Goal: Information Seeking & Learning: Learn about a topic

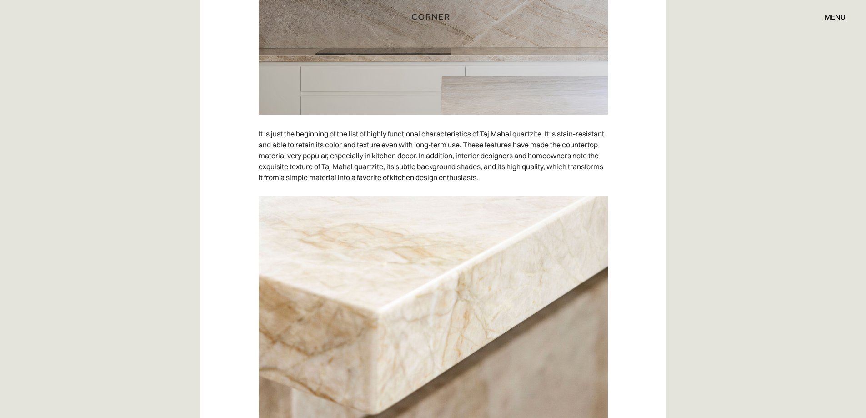
scroll to position [818, 0]
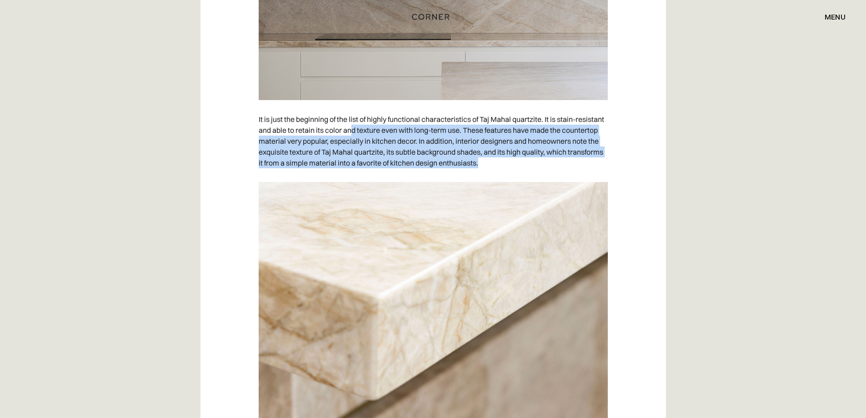
drag, startPoint x: 351, startPoint y: 130, endPoint x: 492, endPoint y: 166, distance: 144.9
click at [492, 166] on p "It is just the beginning of the list of highly functional characteristics of Ta…" at bounding box center [433, 141] width 349 height 64
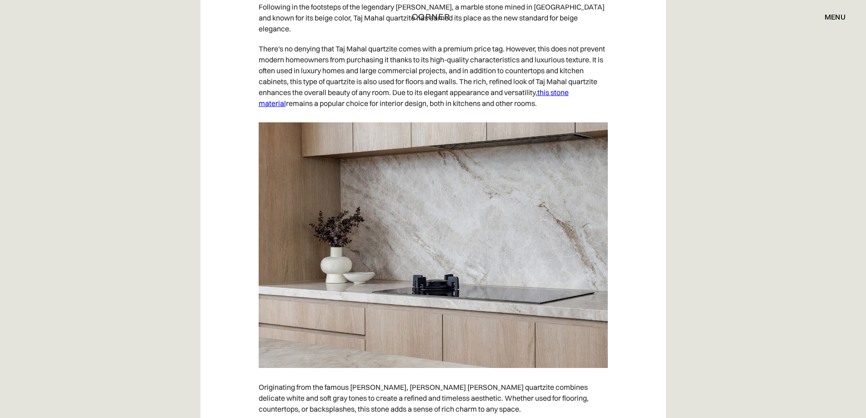
scroll to position [1319, 0]
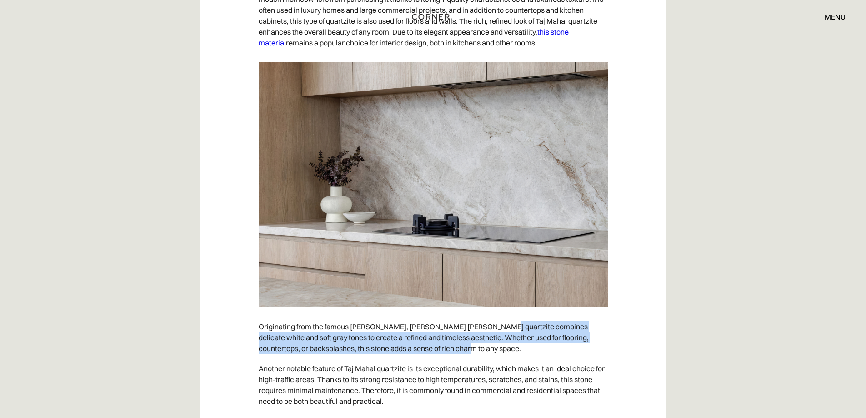
drag, startPoint x: 489, startPoint y: 313, endPoint x: 426, endPoint y: 334, distance: 66.4
click at [436, 336] on p "Originating from the famous Taj Mahal marble, Taj Mahal quartzite combines deli…" at bounding box center [433, 337] width 349 height 42
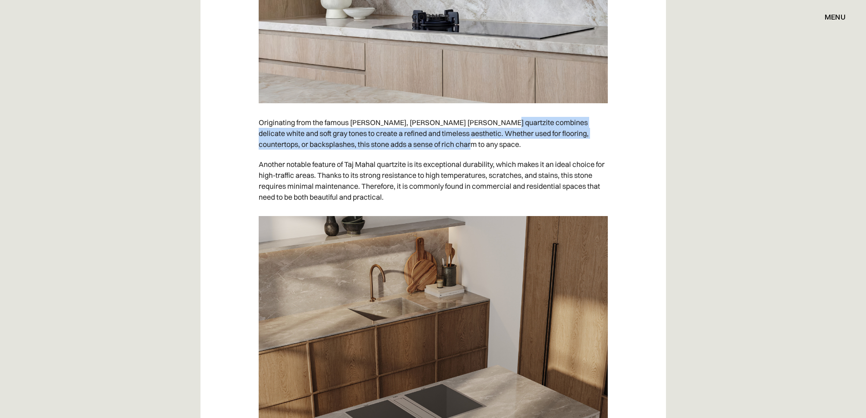
scroll to position [1546, 0]
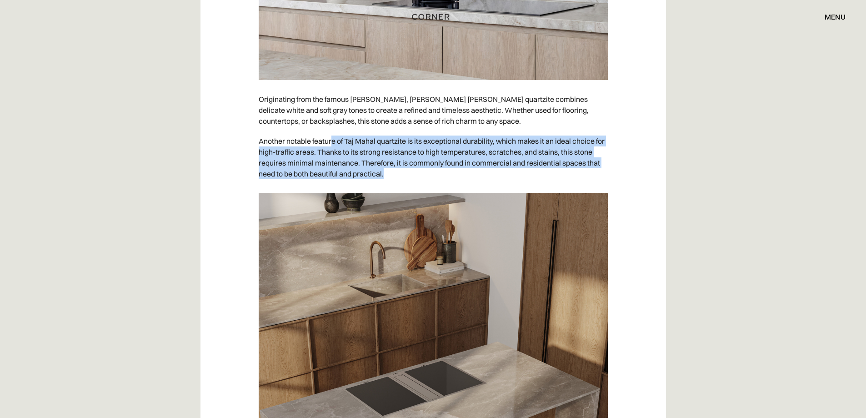
drag, startPoint x: 331, startPoint y: 135, endPoint x: 321, endPoint y: 177, distance: 44.0
click at [390, 167] on p "Another notable feature of Taj Mahal quartzite is its exceptional durability, w…" at bounding box center [433, 157] width 349 height 53
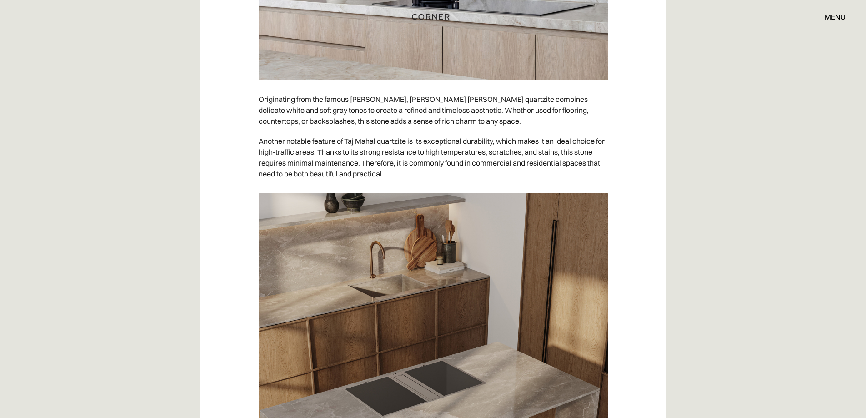
click at [238, 191] on div "Quartzite is a countertop material that is a perfect combination of stunning vi…" at bounding box center [434, 164] width 466 height 2304
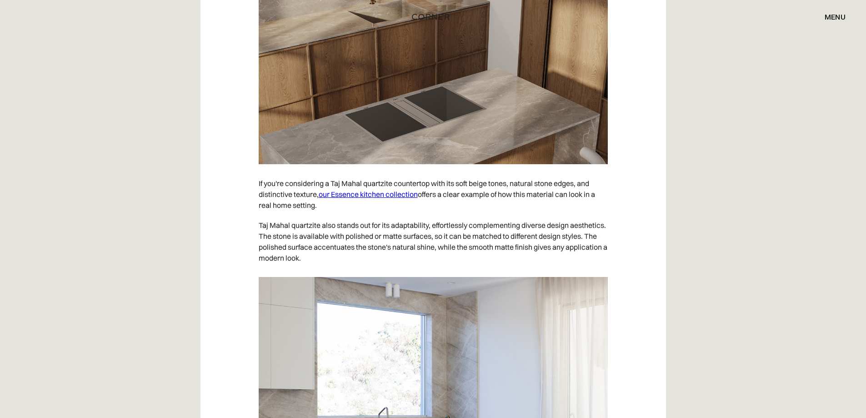
scroll to position [1864, 0]
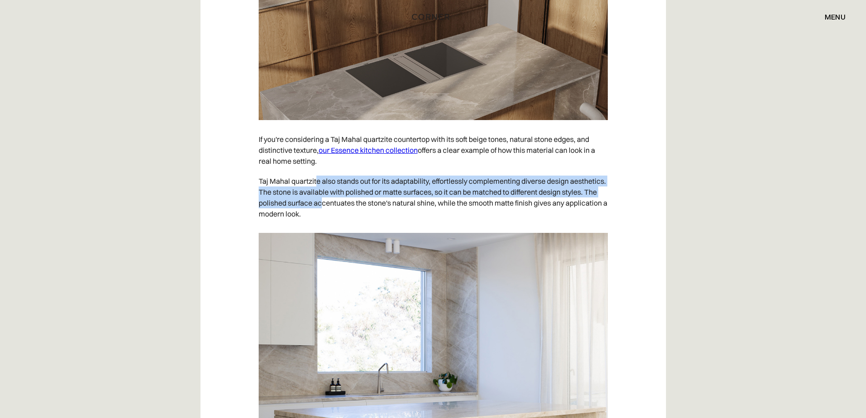
drag, startPoint x: 460, startPoint y: 178, endPoint x: 310, endPoint y: 190, distance: 150.1
click at [357, 192] on p "Taj Mahal quartzite also stands out for its adaptability, effortlessly compleme…" at bounding box center [433, 197] width 349 height 53
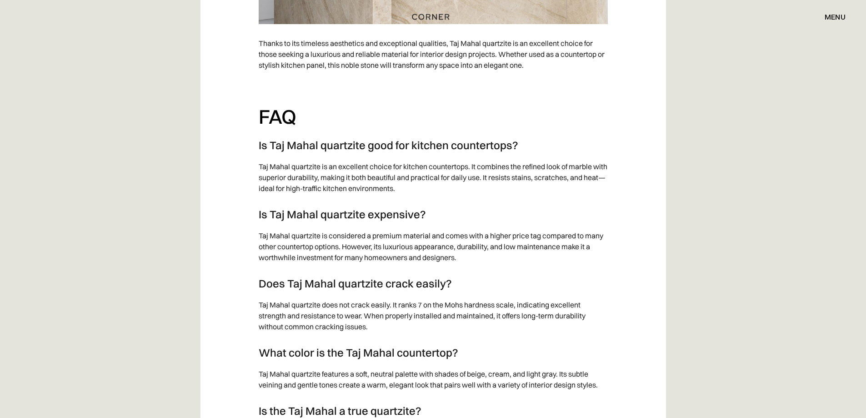
scroll to position [2319, 0]
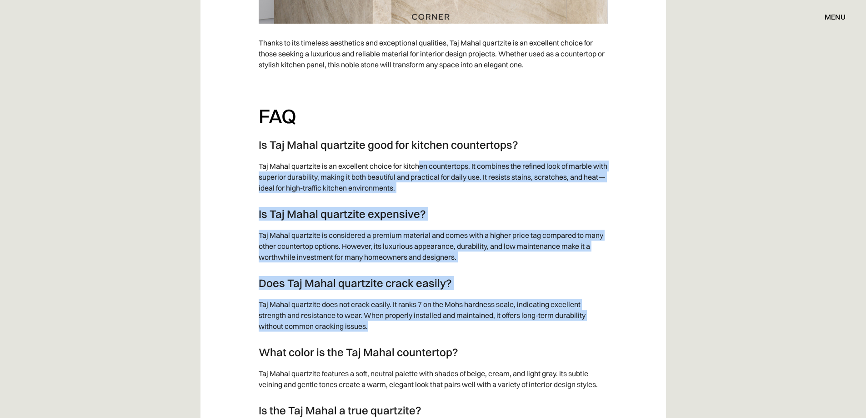
drag, startPoint x: 419, startPoint y: 155, endPoint x: 404, endPoint y: 318, distance: 163.1
click at [369, 306] on p "Taj Mahal quartzite does not crack easily. It ranks 7 on the Mohs hardness scal…" at bounding box center [433, 315] width 349 height 42
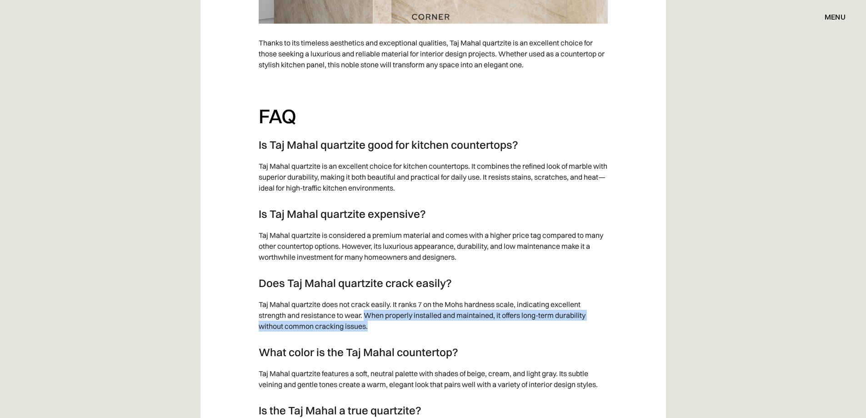
drag, startPoint x: 365, startPoint y: 303, endPoint x: 375, endPoint y: 311, distance: 13.3
click at [375, 311] on p "Taj Mahal quartzite does not crack easily. It ranks 7 on the Mohs hardness scal…" at bounding box center [433, 315] width 349 height 42
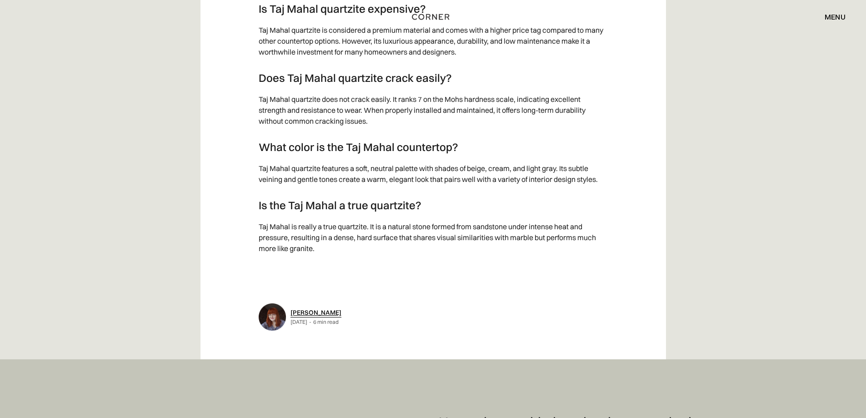
scroll to position [2546, 0]
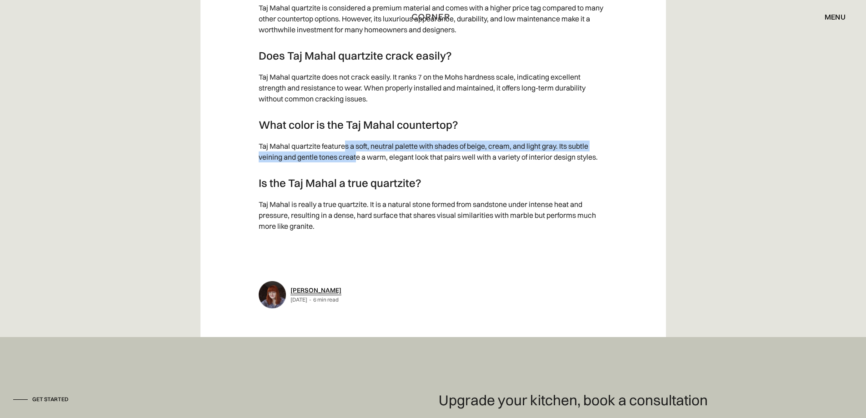
drag, startPoint x: 355, startPoint y: 135, endPoint x: 363, endPoint y: 141, distance: 9.5
click at [360, 143] on p "Taj Mahal quartzite features a soft, neutral palette with shades of beige, crea…" at bounding box center [433, 151] width 349 height 31
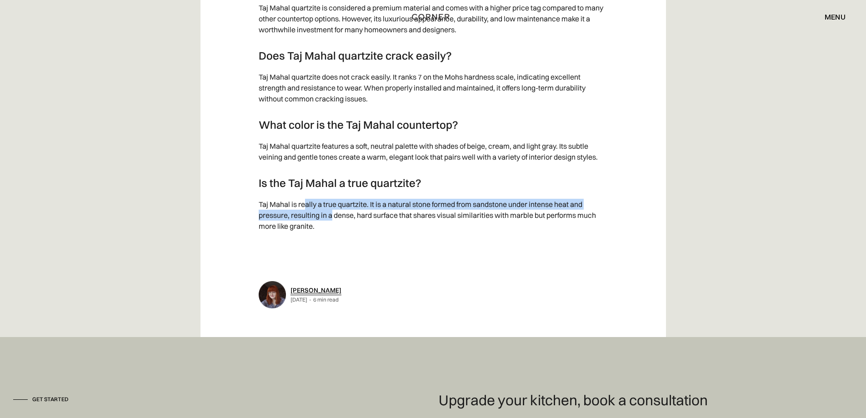
drag, startPoint x: 304, startPoint y: 196, endPoint x: 331, endPoint y: 206, distance: 29.5
click at [331, 206] on p "Taj Mahal is really a true quartzite. It is a natural stone formed from sandsto…" at bounding box center [433, 215] width 349 height 42
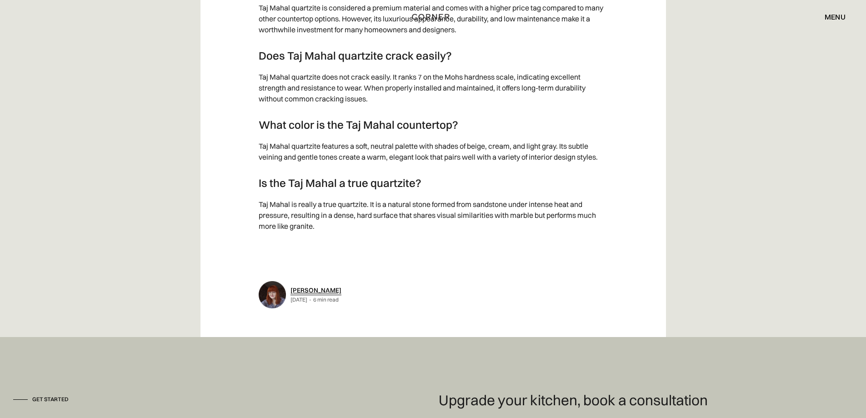
click at [331, 223] on p "Taj Mahal is really a true quartzite. It is a natural stone formed from sandsto…" at bounding box center [433, 215] width 349 height 42
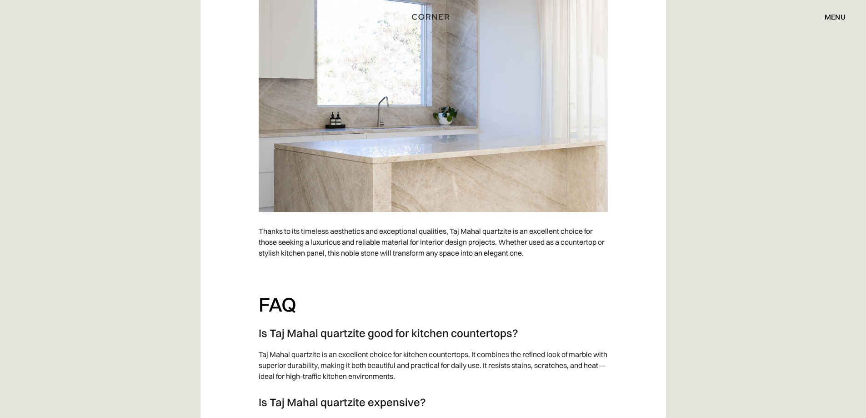
scroll to position [1910, 0]
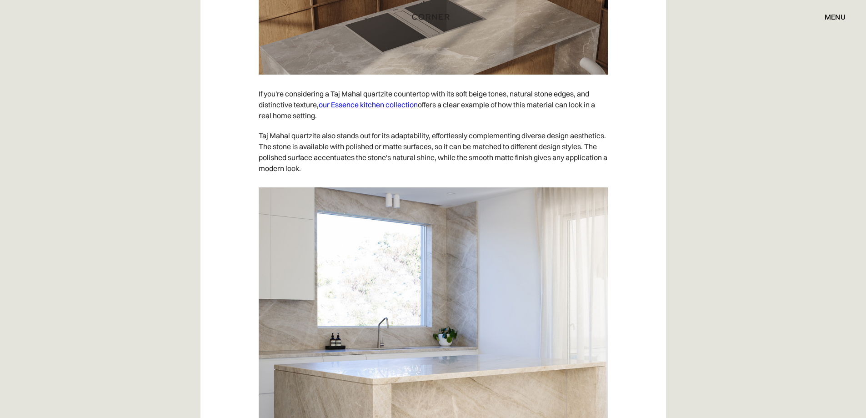
click at [388, 100] on link "our Essence kitchen collection" at bounding box center [368, 104] width 99 height 9
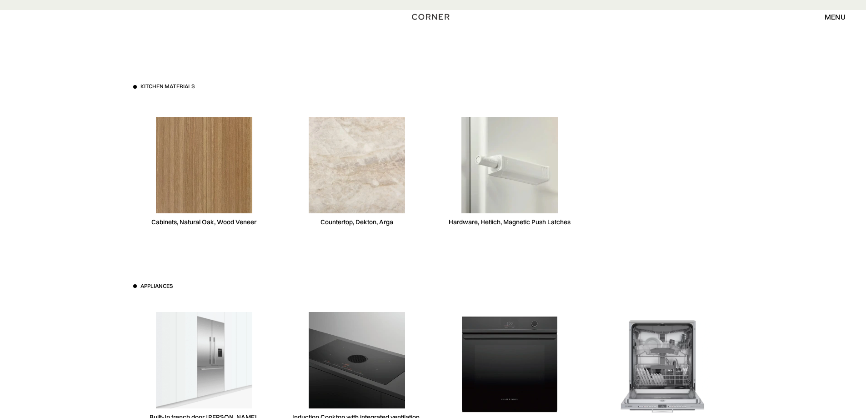
scroll to position [2546, 0]
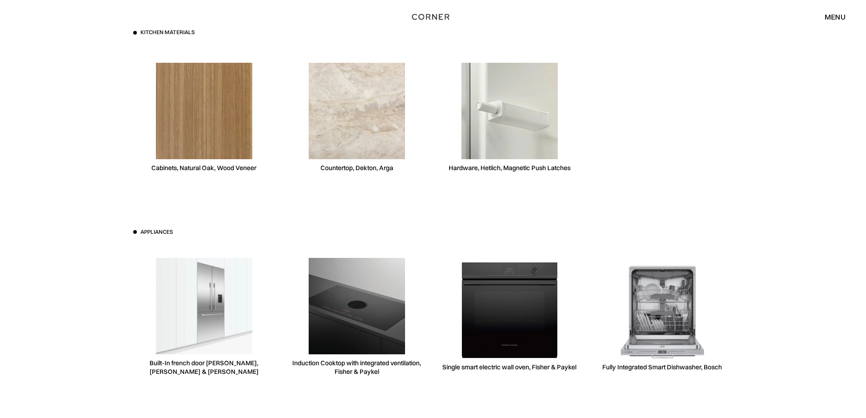
click at [141, 124] on div "Cabinets, Natural Oak, Wood Veneer" at bounding box center [204, 117] width 142 height 140
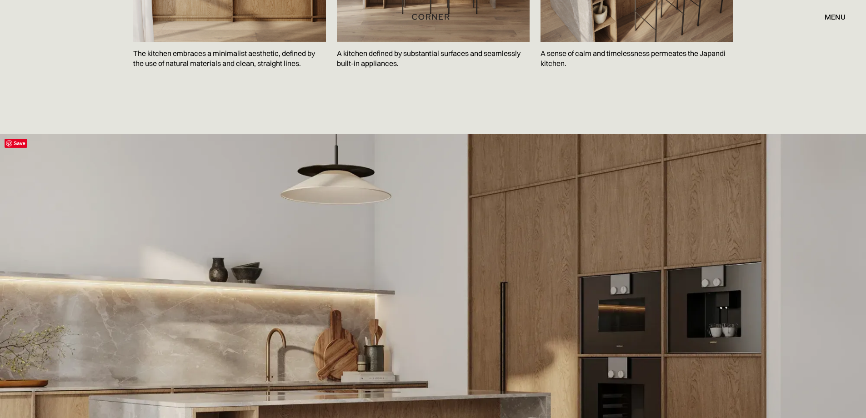
scroll to position [1319, 0]
